Goal: Task Accomplishment & Management: Manage account settings

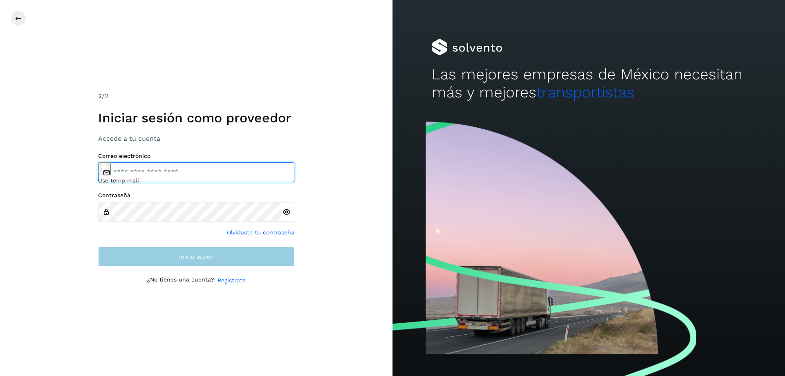
type input "**********"
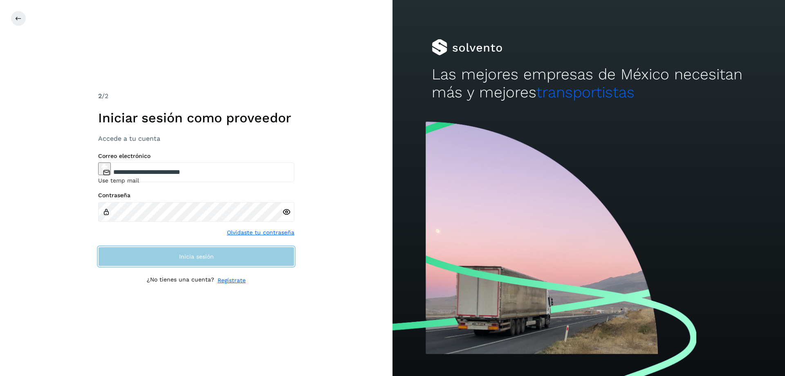
click at [188, 256] on span "Inicia sesión" at bounding box center [196, 256] width 35 height 6
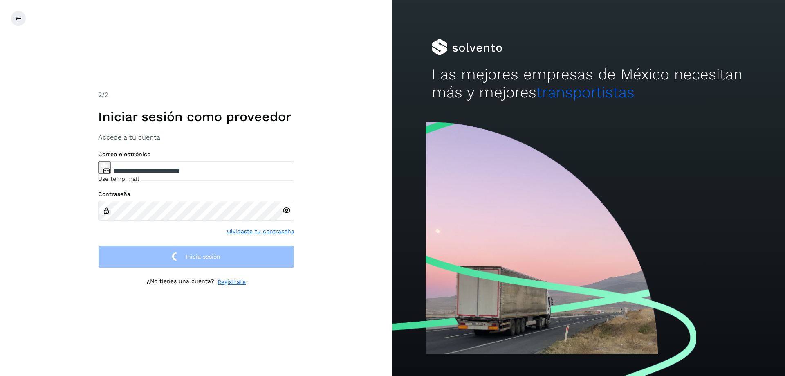
click at [358, 229] on div "**********" at bounding box center [196, 188] width 392 height 376
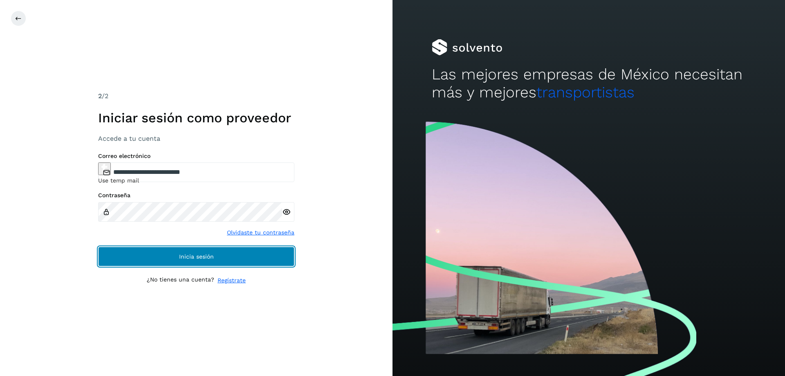
click at [196, 255] on span "Inicia sesión" at bounding box center [196, 256] width 35 height 6
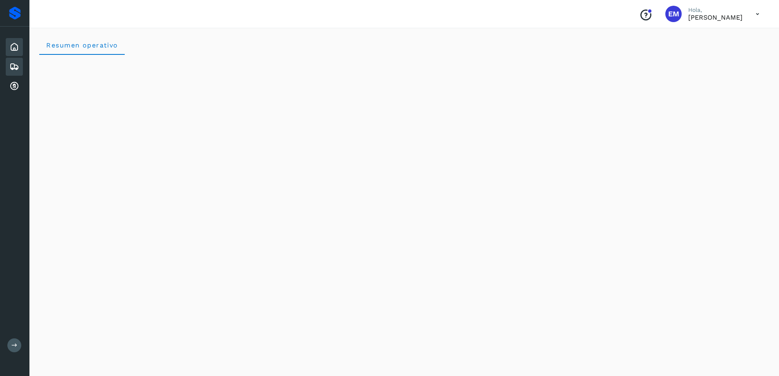
click at [15, 66] on icon at bounding box center [14, 67] width 10 height 10
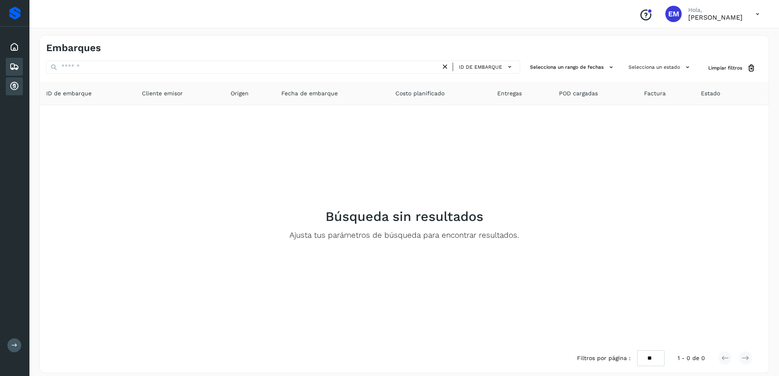
click at [16, 85] on icon at bounding box center [14, 86] width 10 height 10
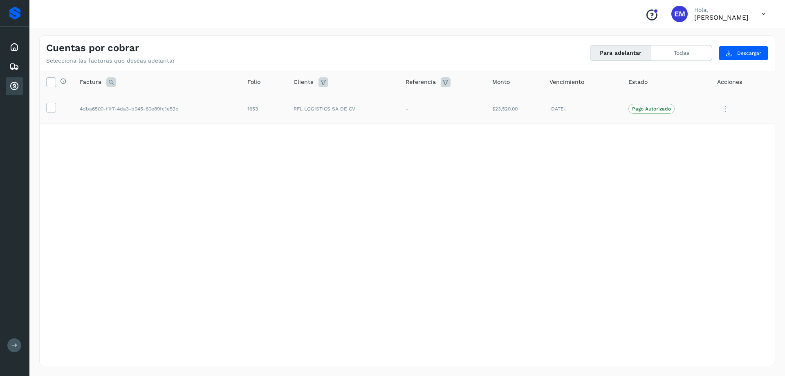
click at [724, 114] on icon at bounding box center [725, 109] width 16 height 17
click at [725, 109] on div at bounding box center [392, 188] width 785 height 376
click at [725, 109] on icon at bounding box center [725, 109] width 16 height 17
click at [545, 188] on div at bounding box center [392, 188] width 785 height 376
click at [625, 52] on button "Para adelantar" at bounding box center [620, 52] width 61 height 15
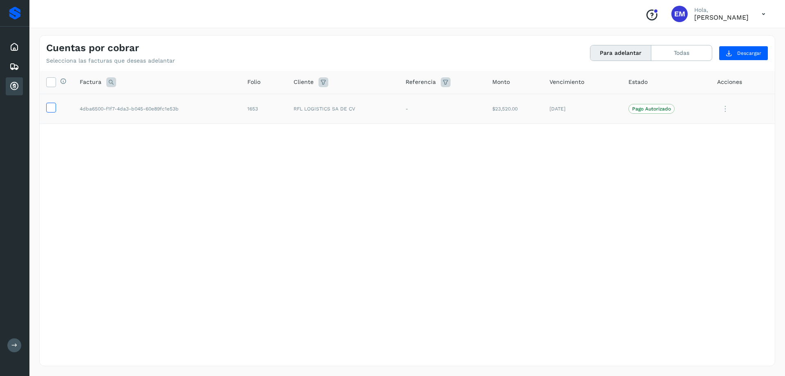
click at [49, 106] on icon at bounding box center [51, 107] width 9 height 9
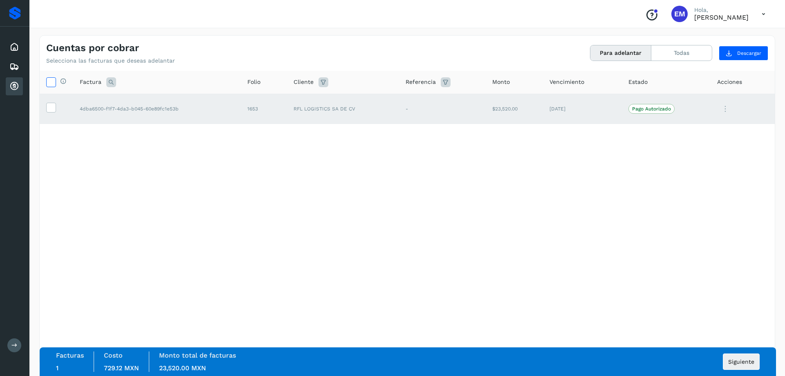
click at [52, 82] on icon at bounding box center [51, 81] width 9 height 9
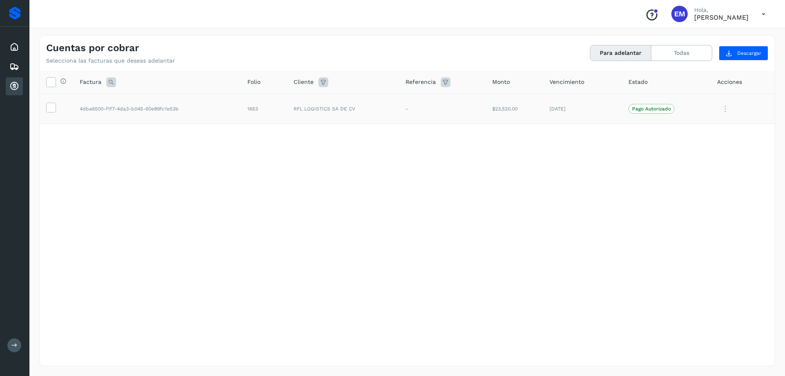
click at [722, 111] on icon at bounding box center [725, 109] width 16 height 17
click at [525, 208] on div at bounding box center [392, 188] width 785 height 376
